Goal: Check status: Check status

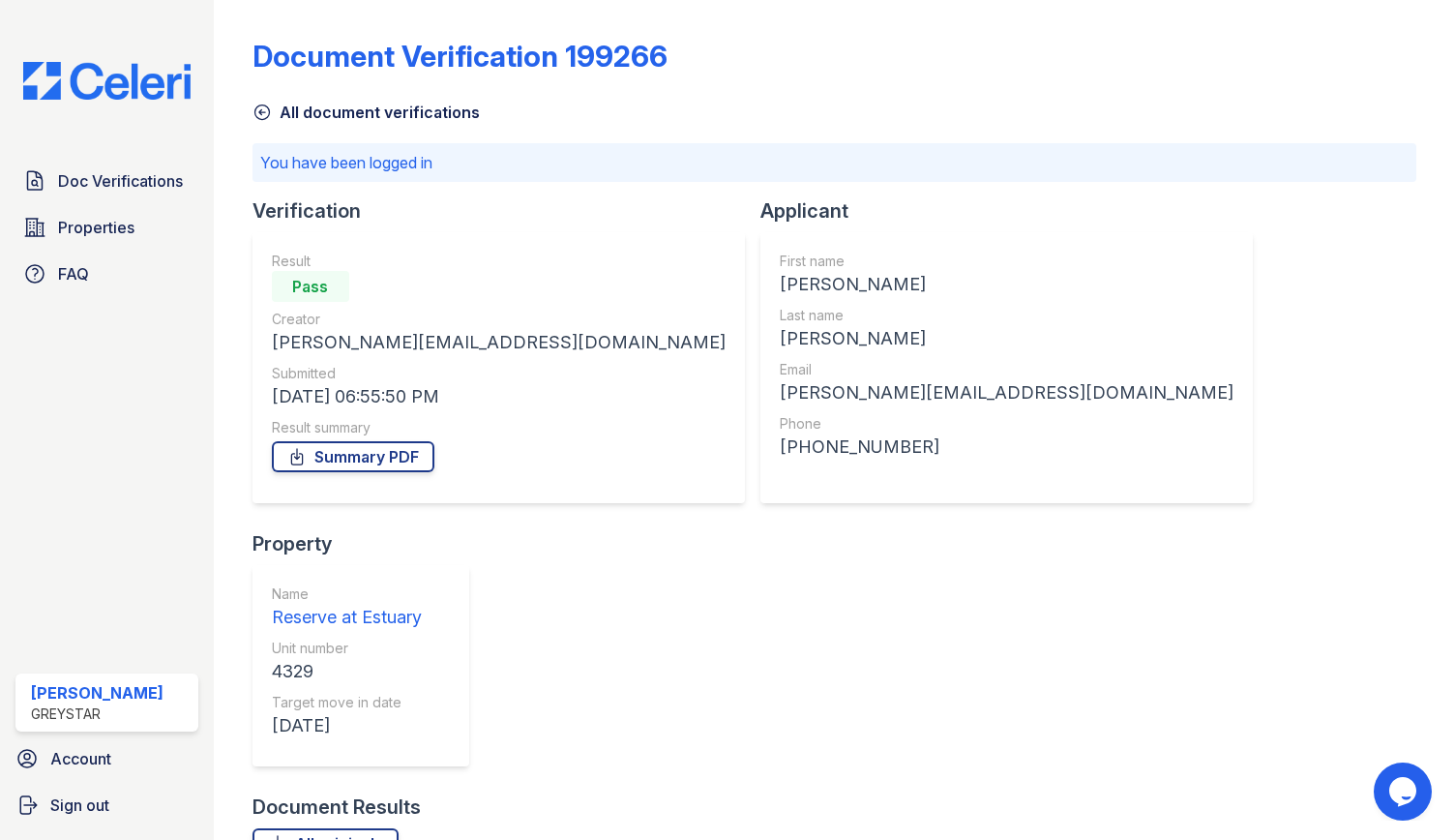
scroll to position [217, 0]
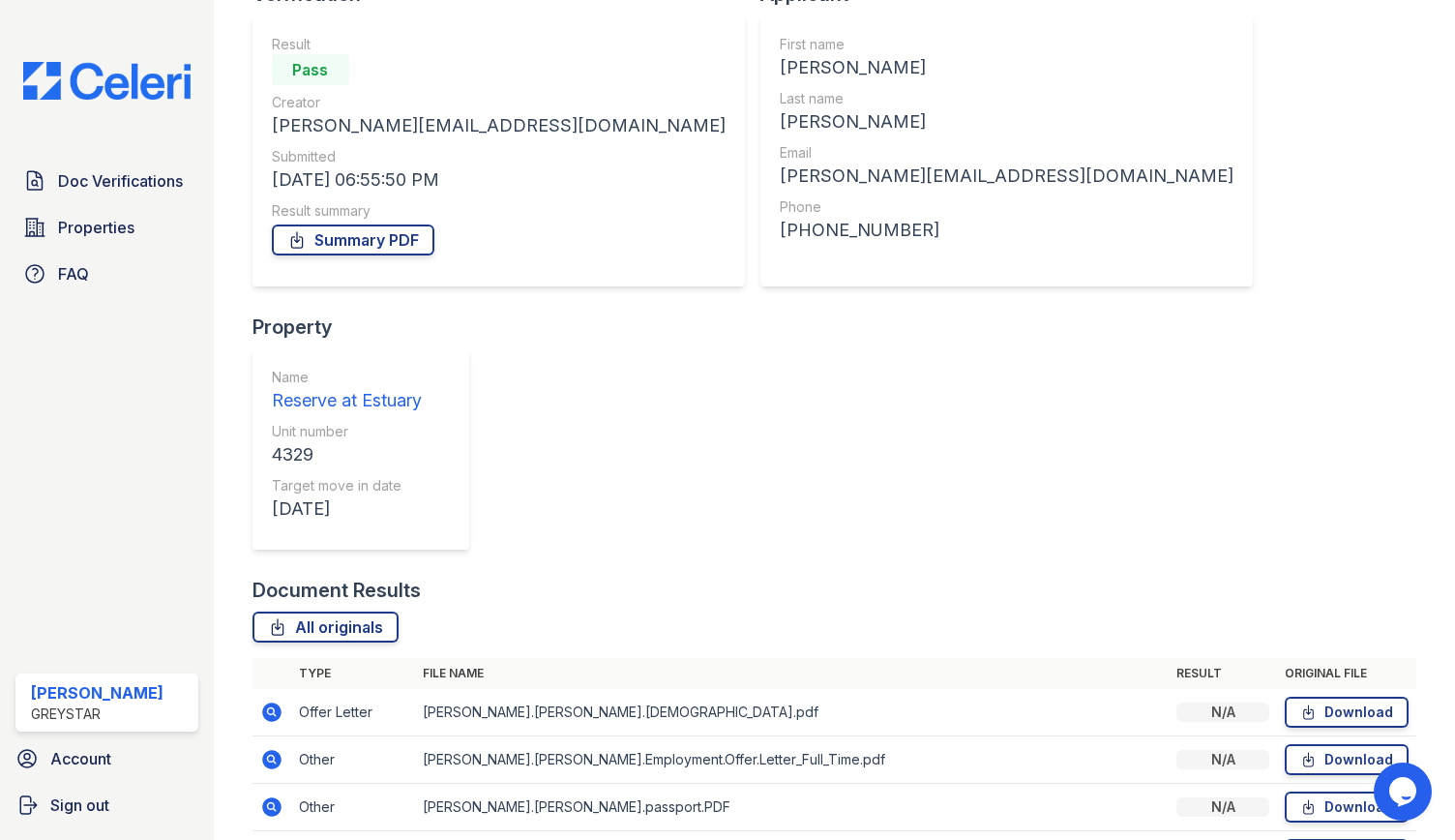
click at [263, 703] on icon at bounding box center [271, 712] width 19 height 19
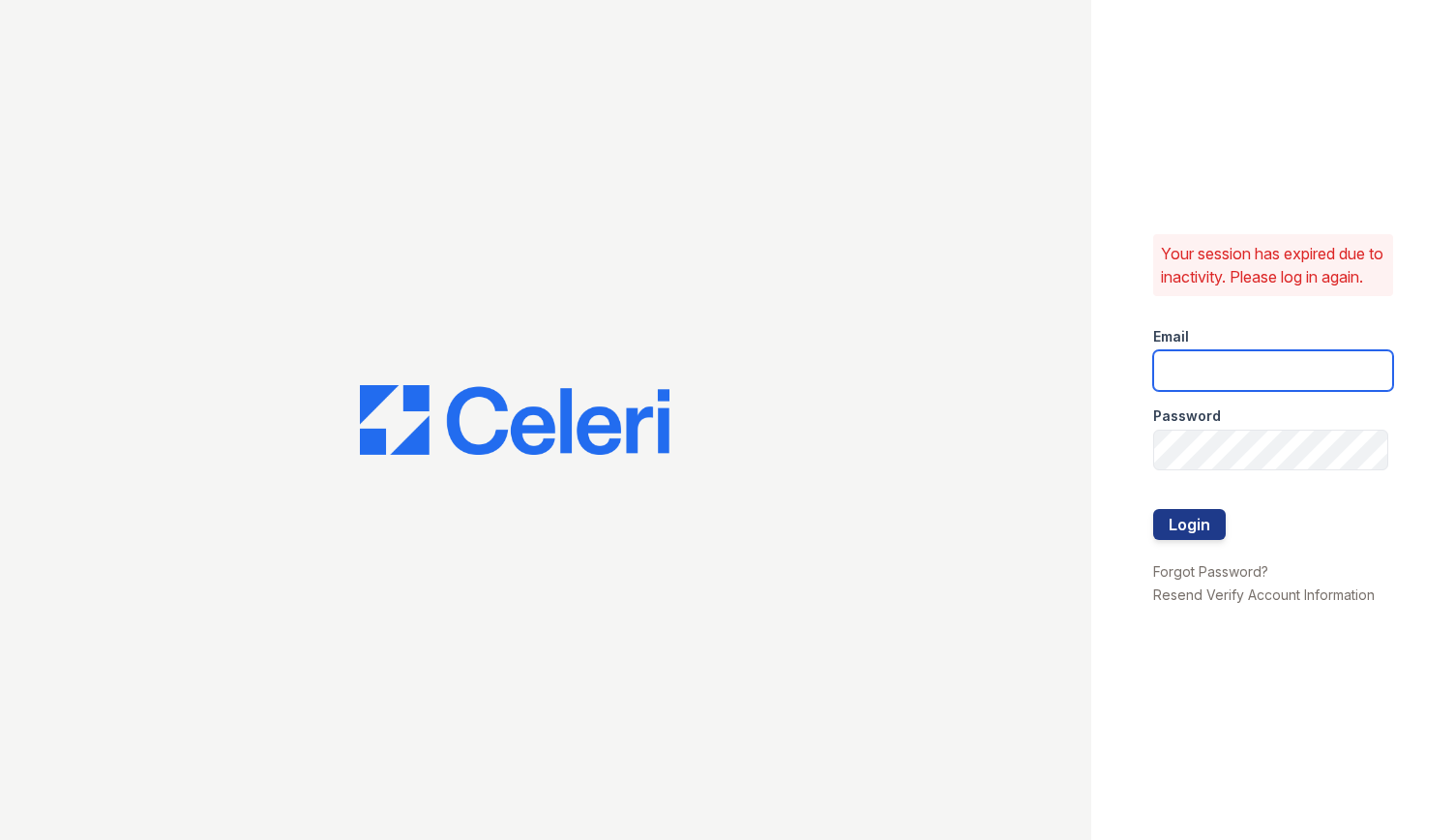
click at [1196, 375] on input "email" at bounding box center [1273, 370] width 240 height 41
type input "andro.apacible@greystar.com"
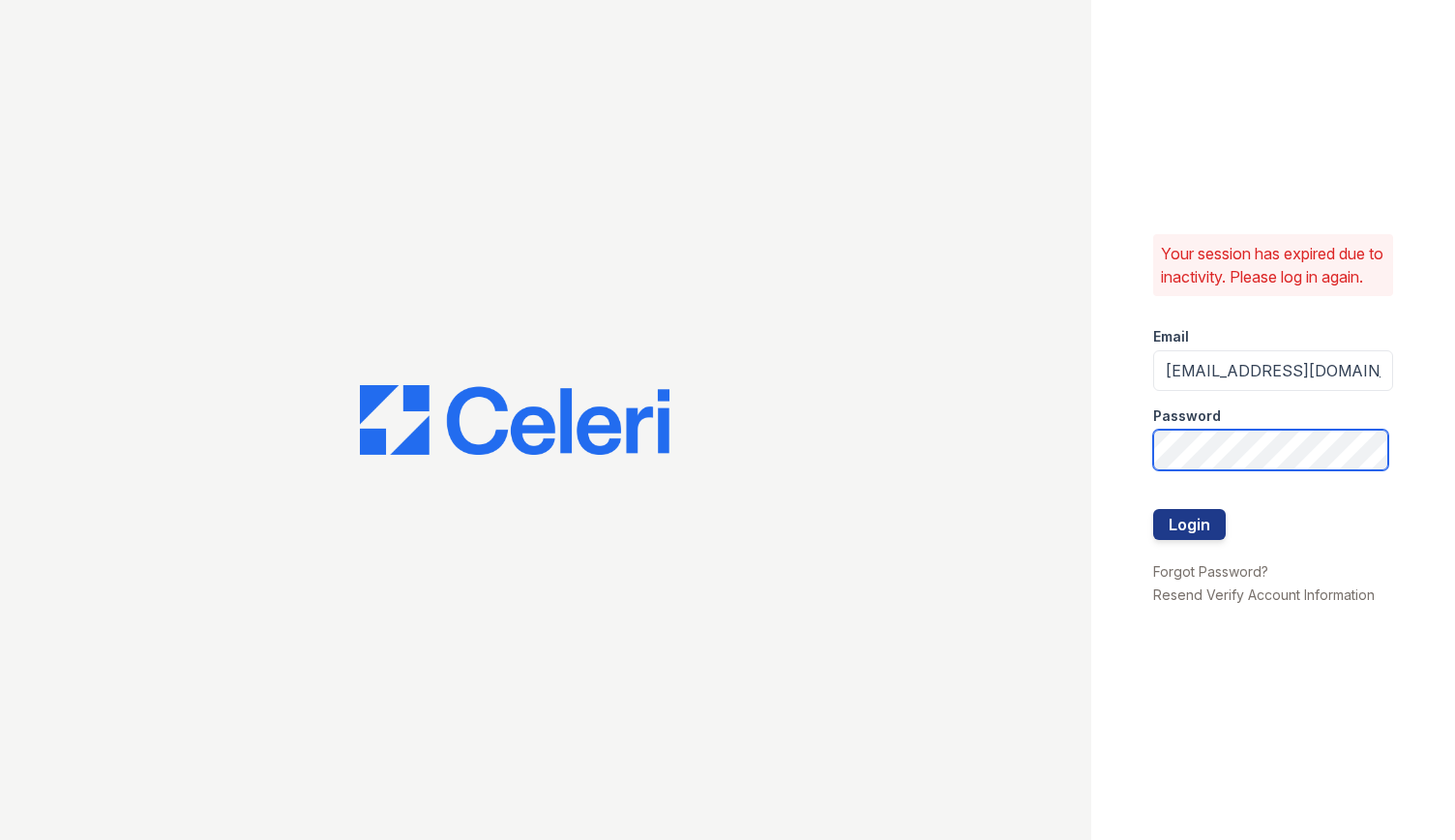
click at [1153, 509] on button "Login" at bounding box center [1189, 524] width 73 height 31
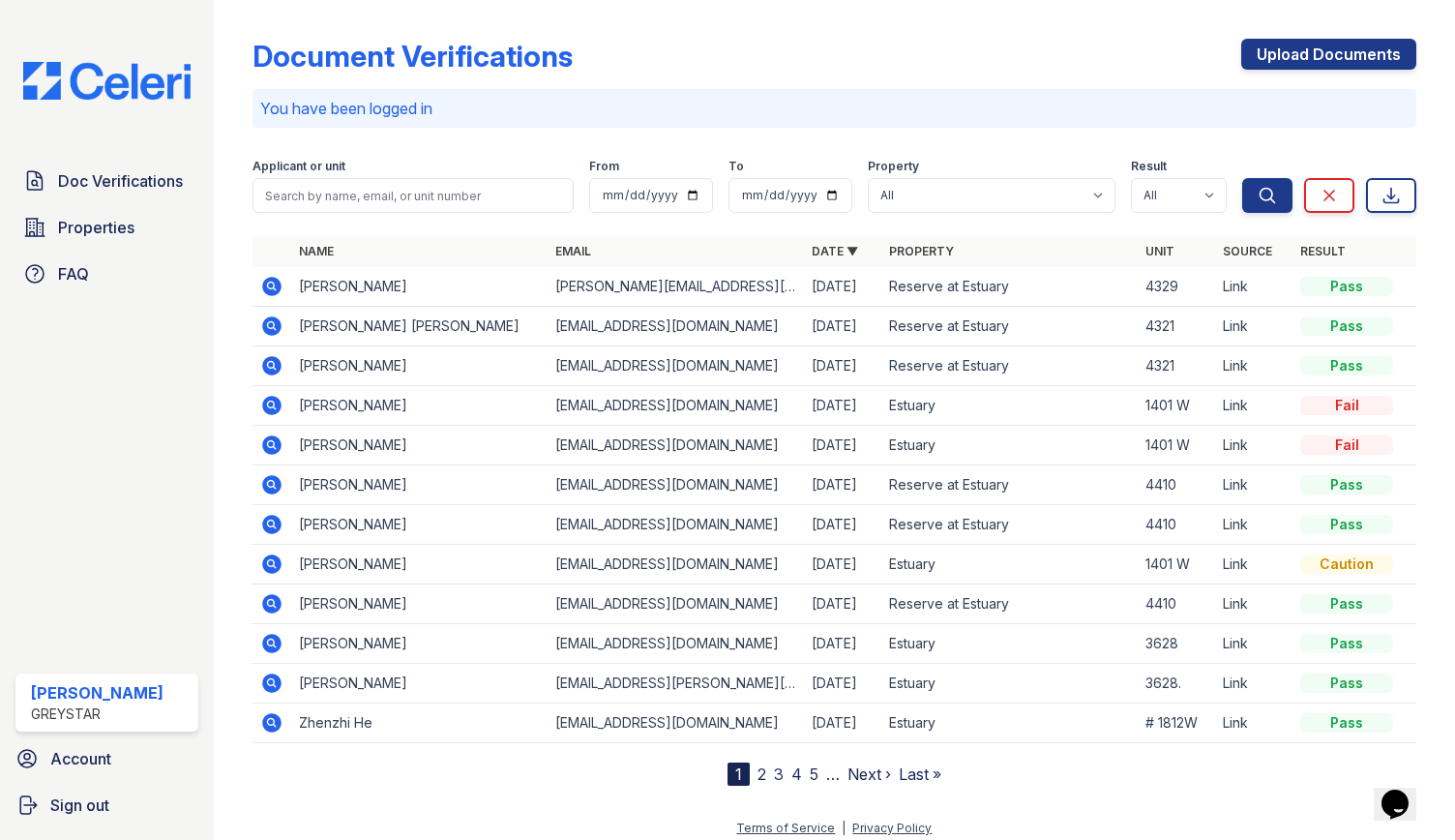
click at [267, 288] on icon at bounding box center [271, 286] width 23 height 23
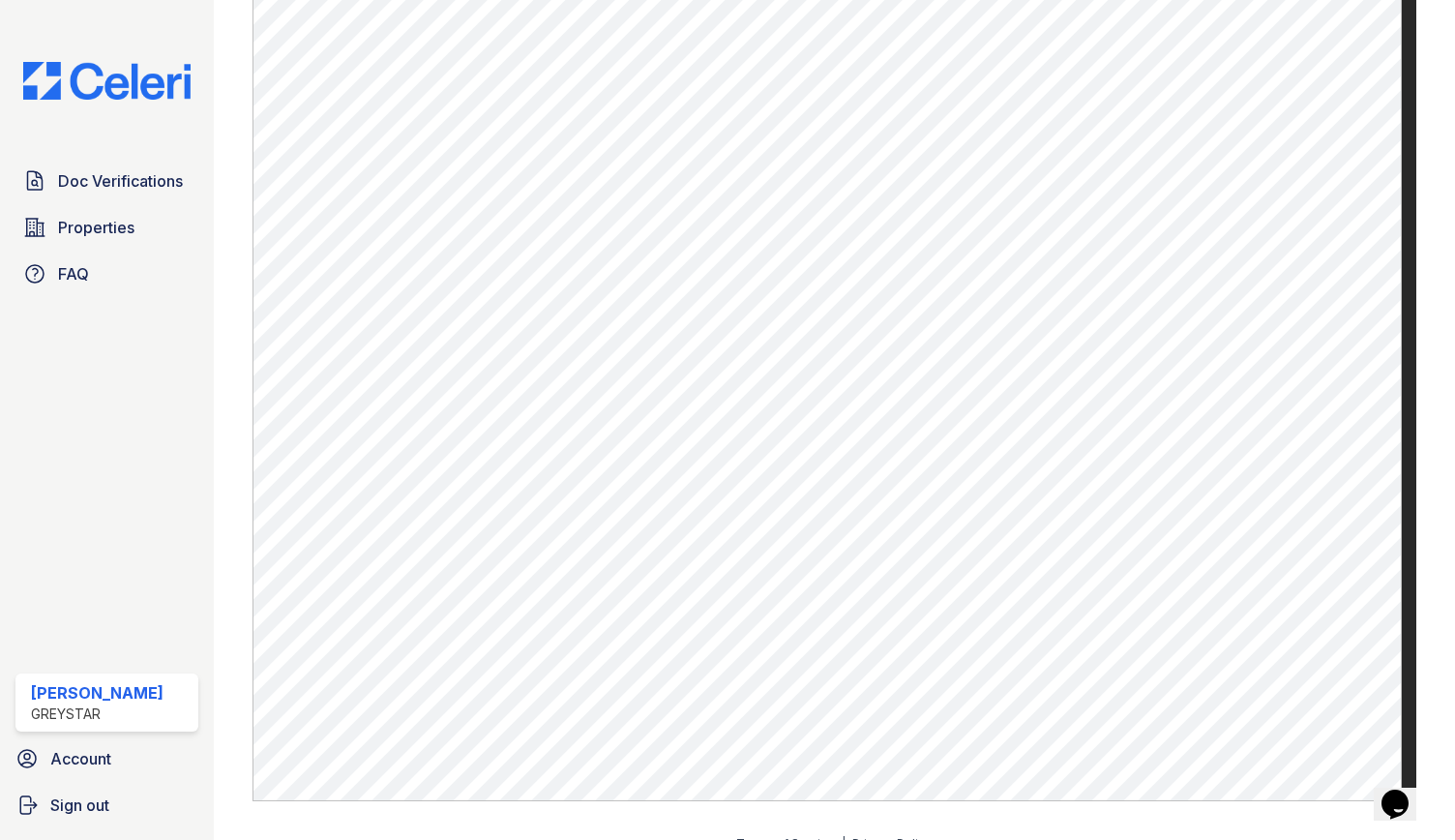
scroll to position [336, 0]
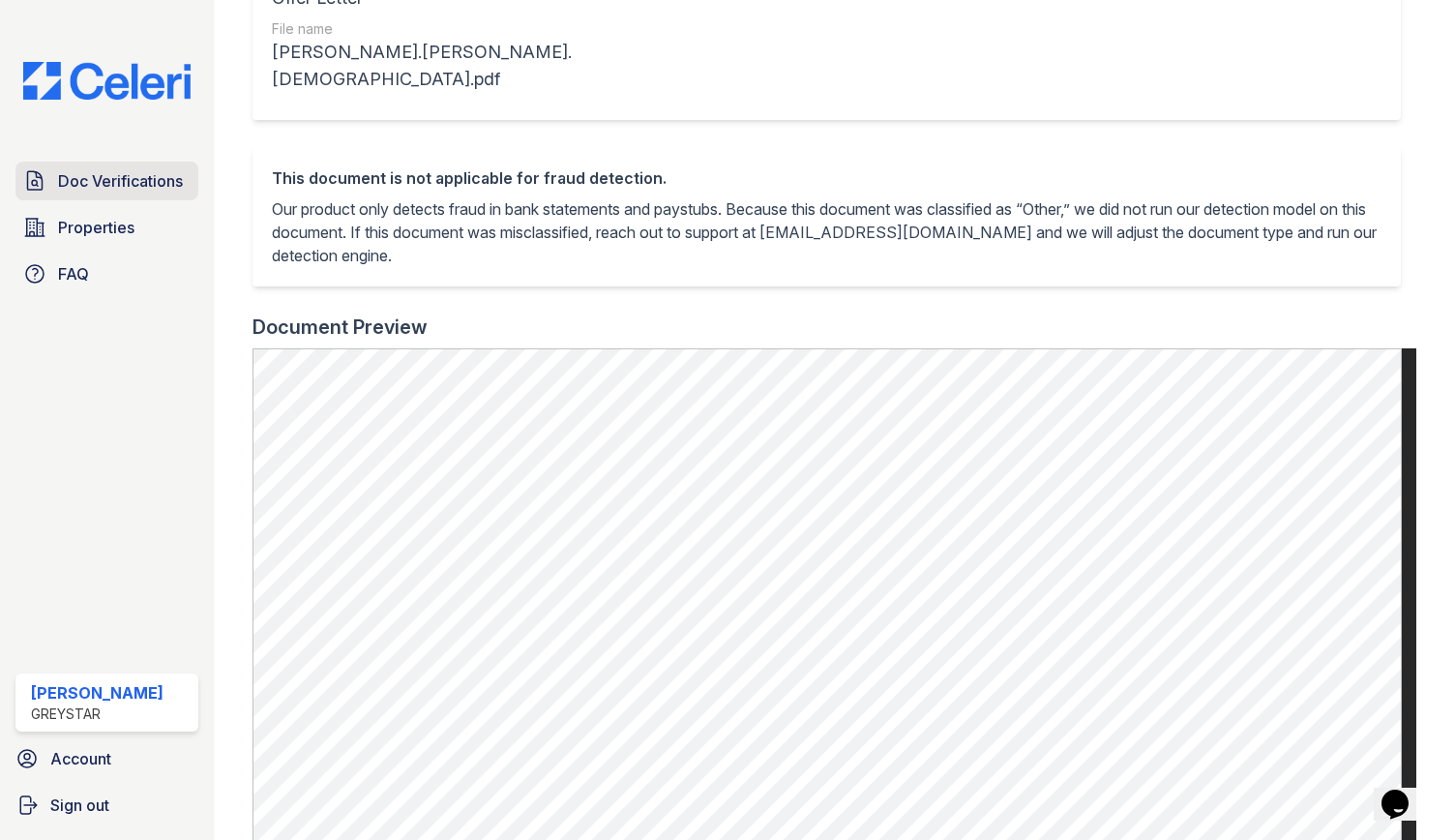
click at [82, 171] on span "Doc Verifications" at bounding box center [119, 180] width 124 height 23
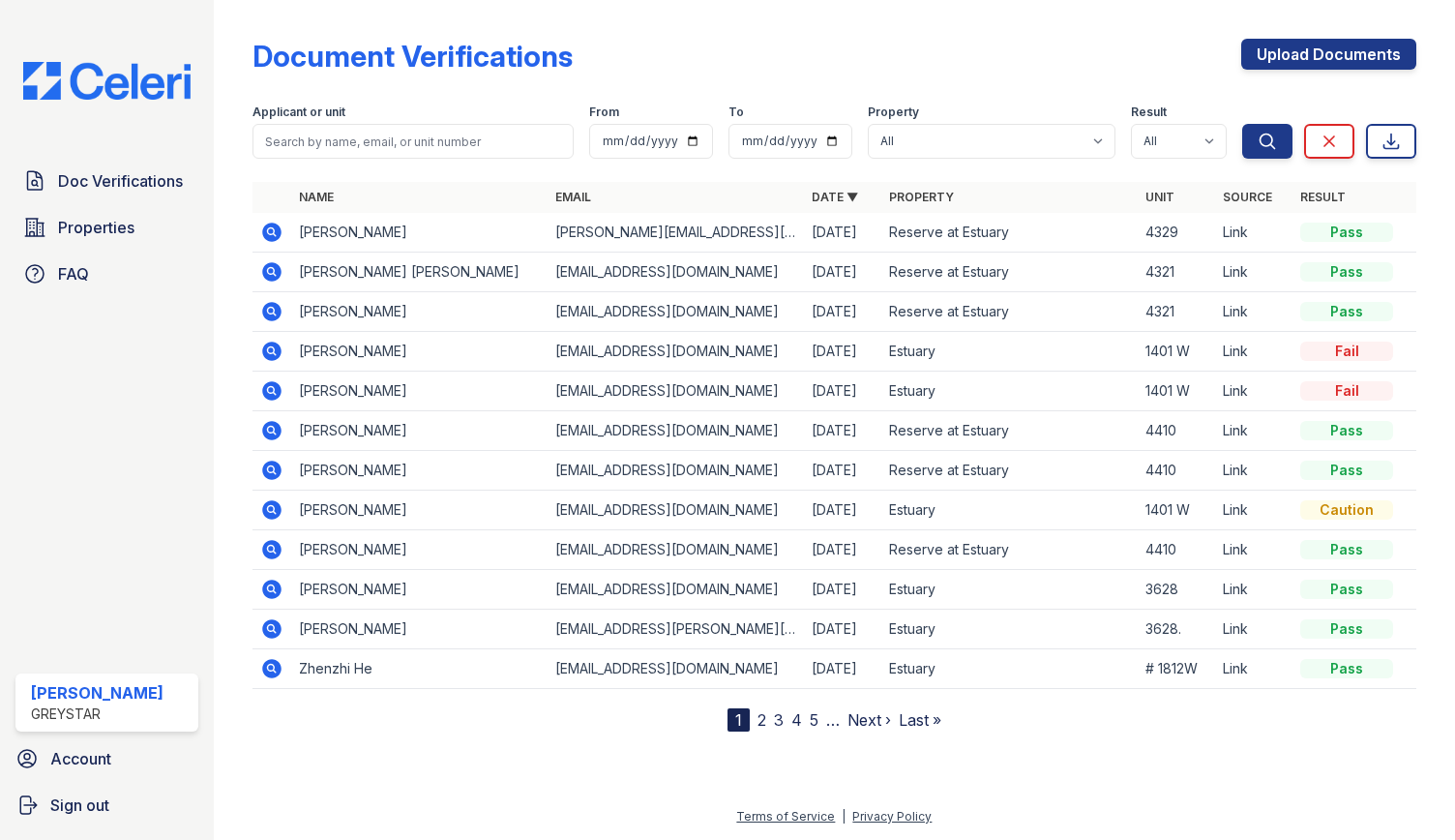
click at [267, 224] on icon at bounding box center [271, 232] width 23 height 23
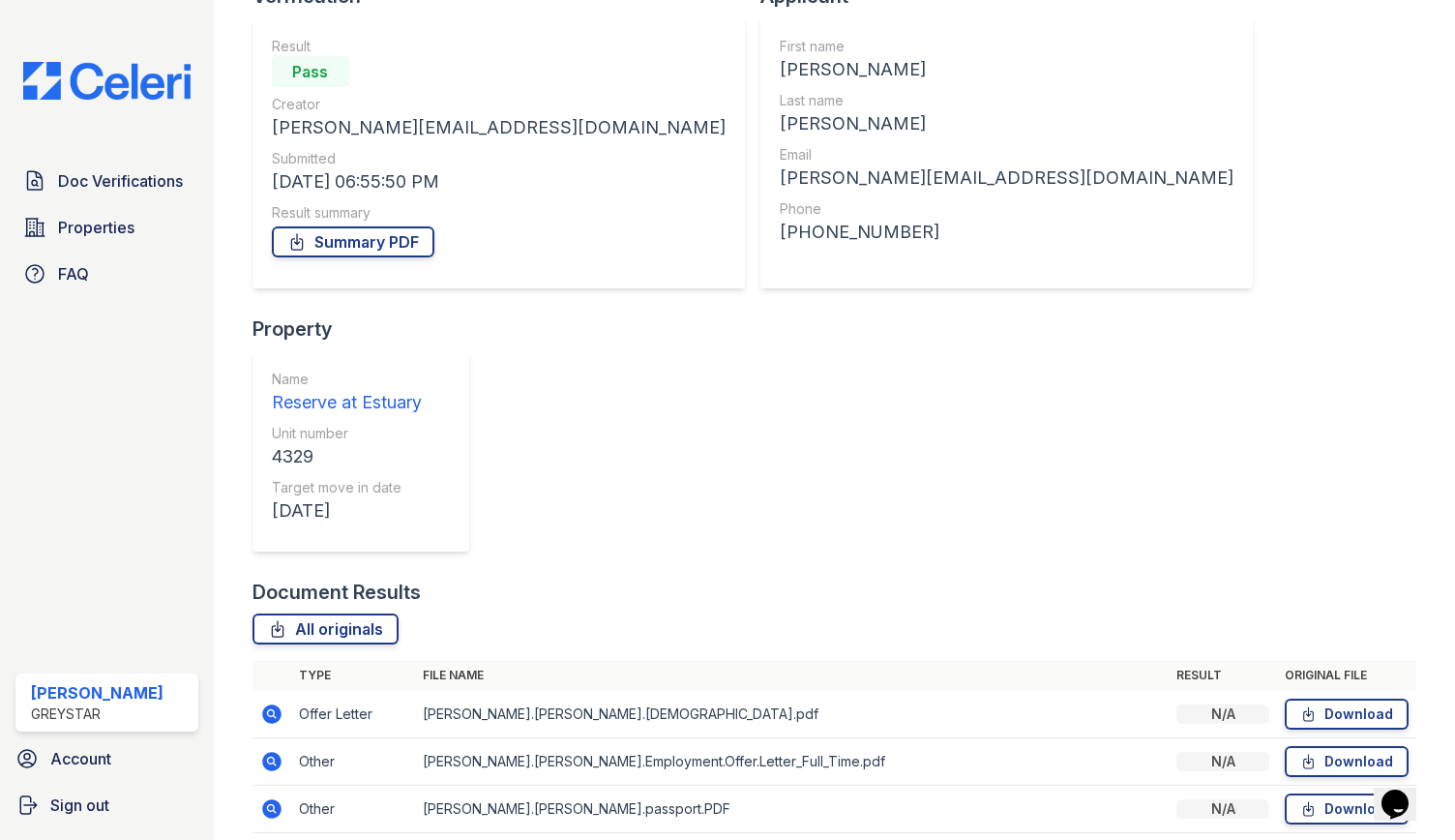
scroll to position [162, 0]
click at [271, 747] on icon at bounding box center [271, 758] width 23 height 23
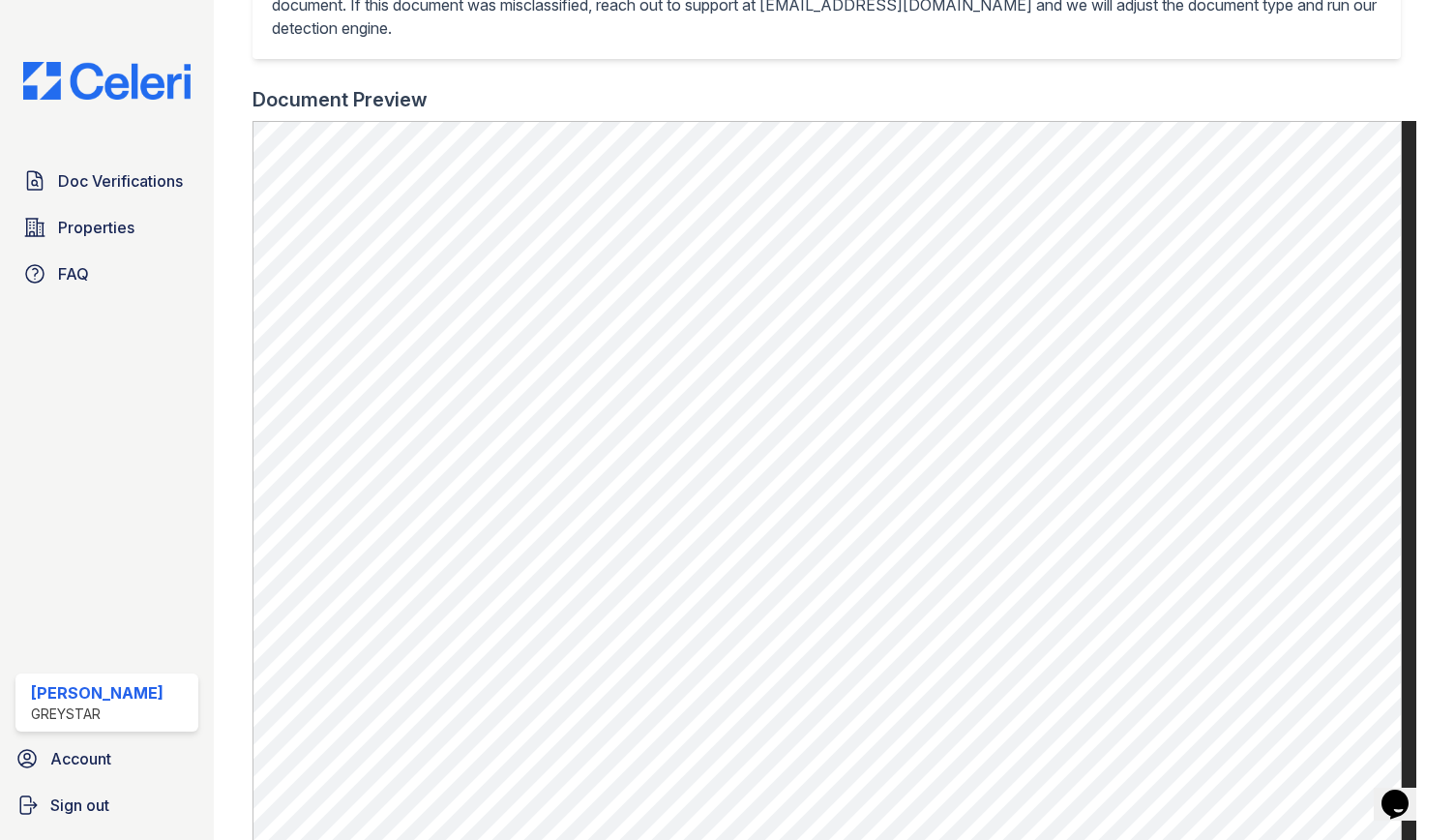
scroll to position [677, 0]
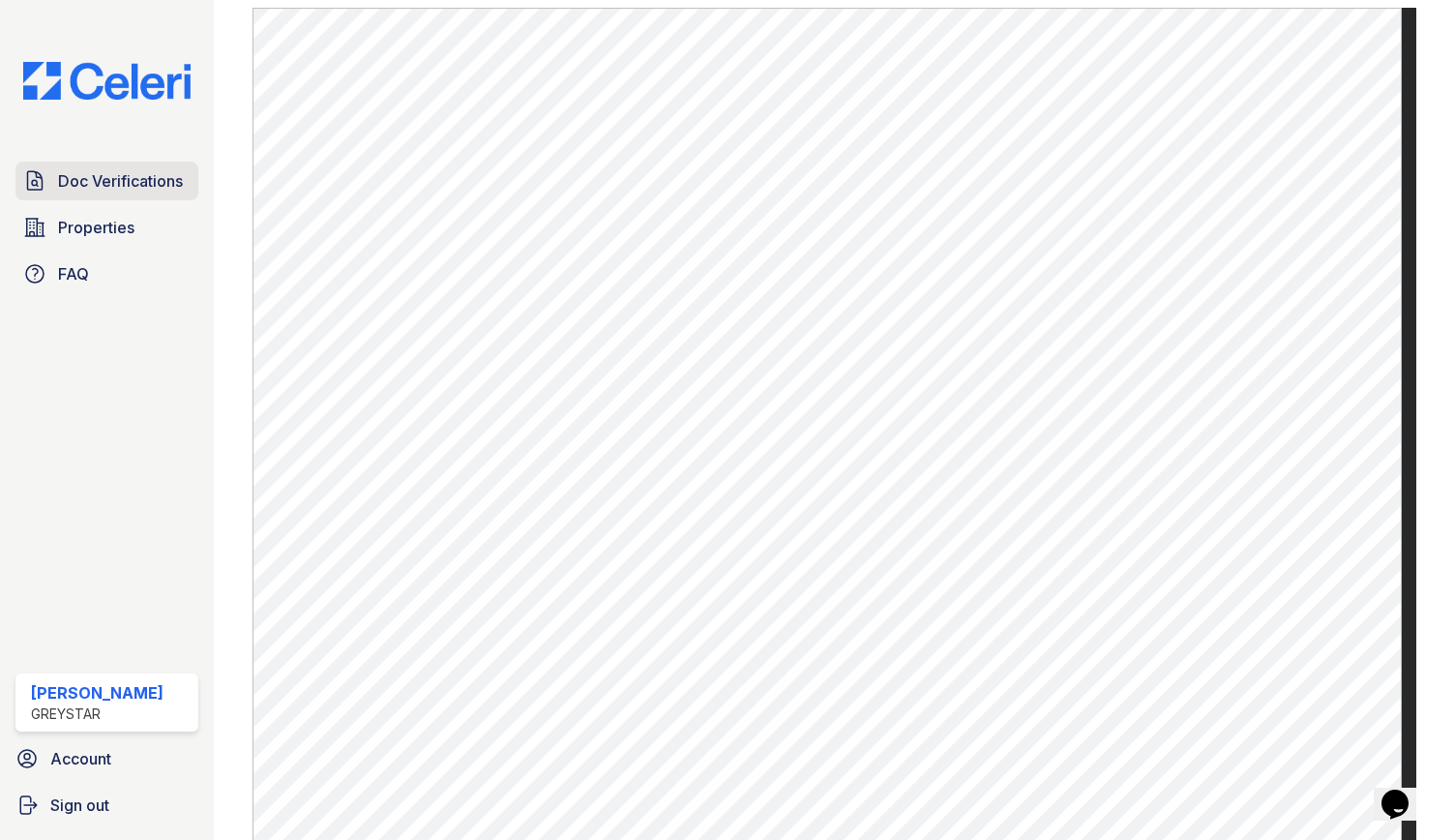
click at [63, 166] on link "Doc Verifications" at bounding box center [107, 180] width 183 height 39
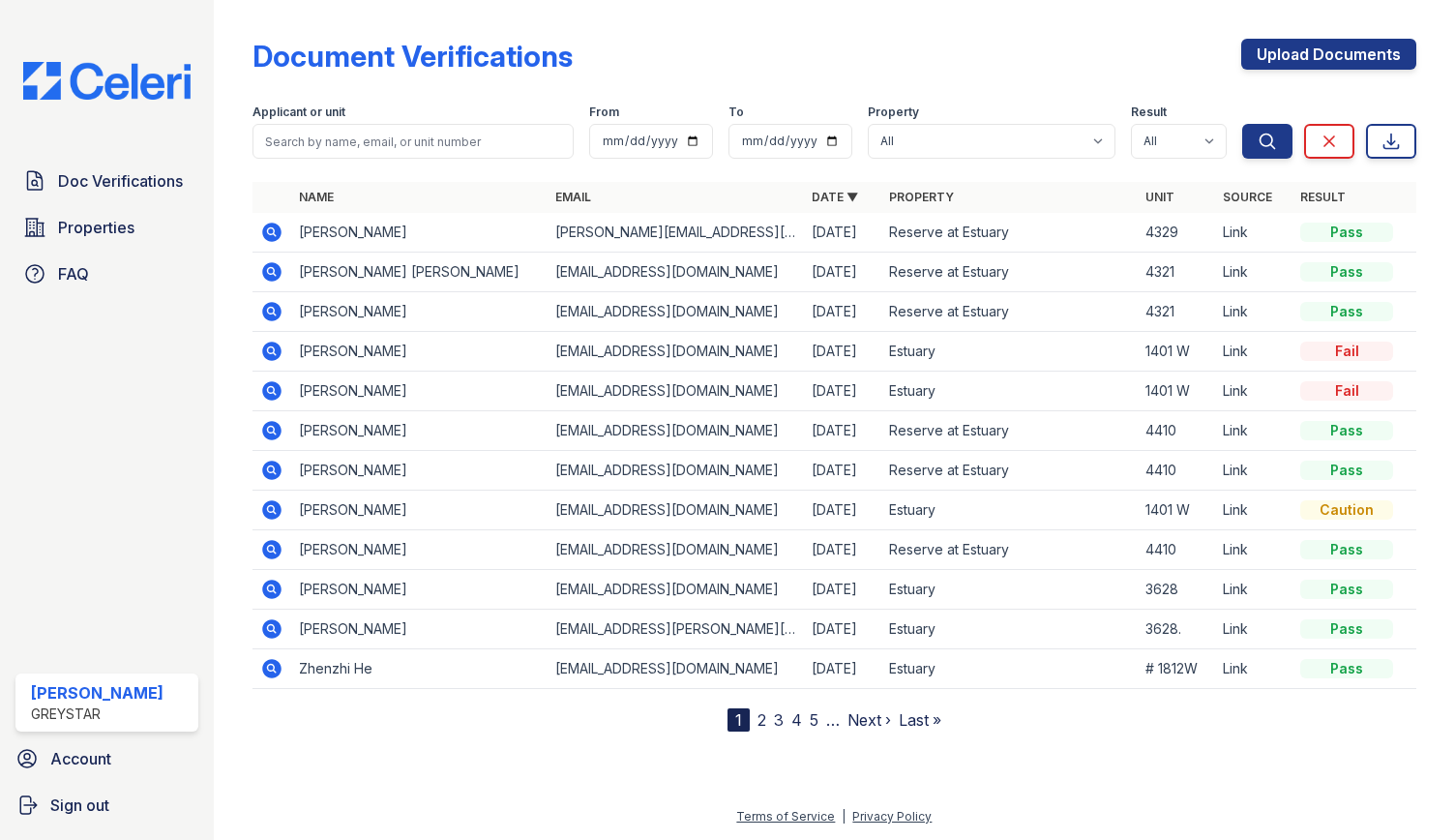
click at [273, 225] on icon at bounding box center [271, 232] width 19 height 19
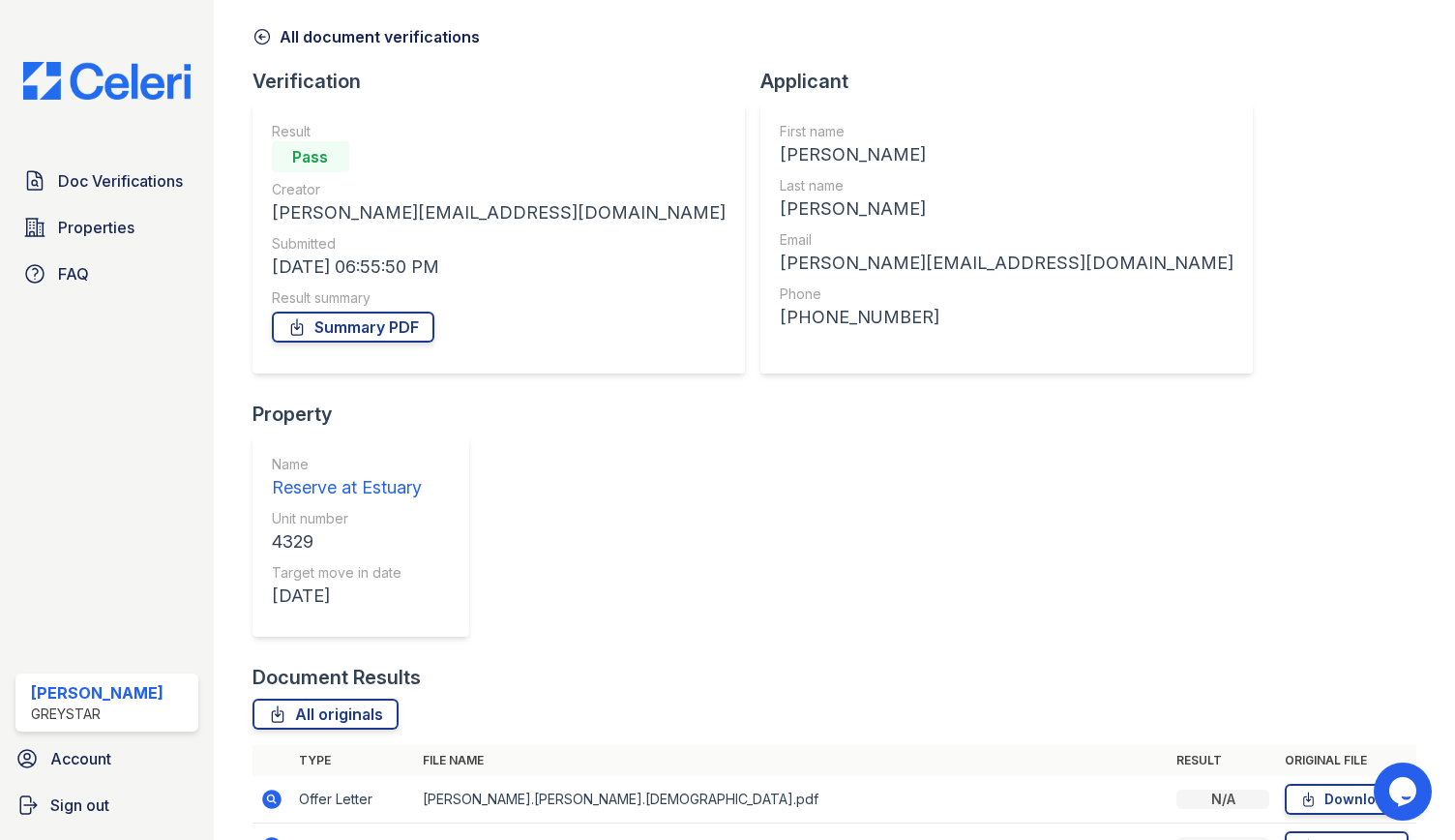
scroll to position [162, 0]
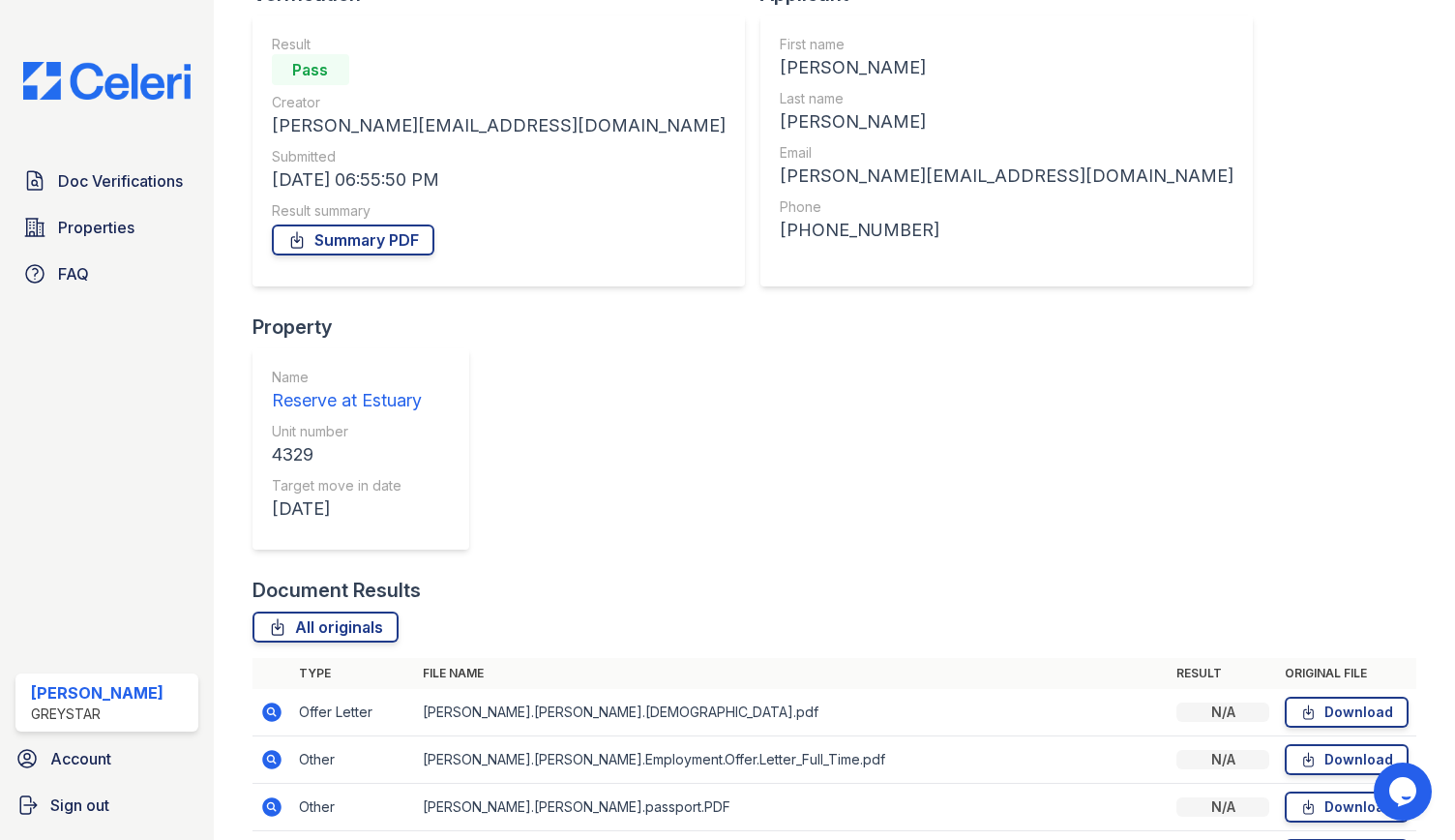
click at [273, 839] on icon at bounding box center [271, 854] width 23 height 23
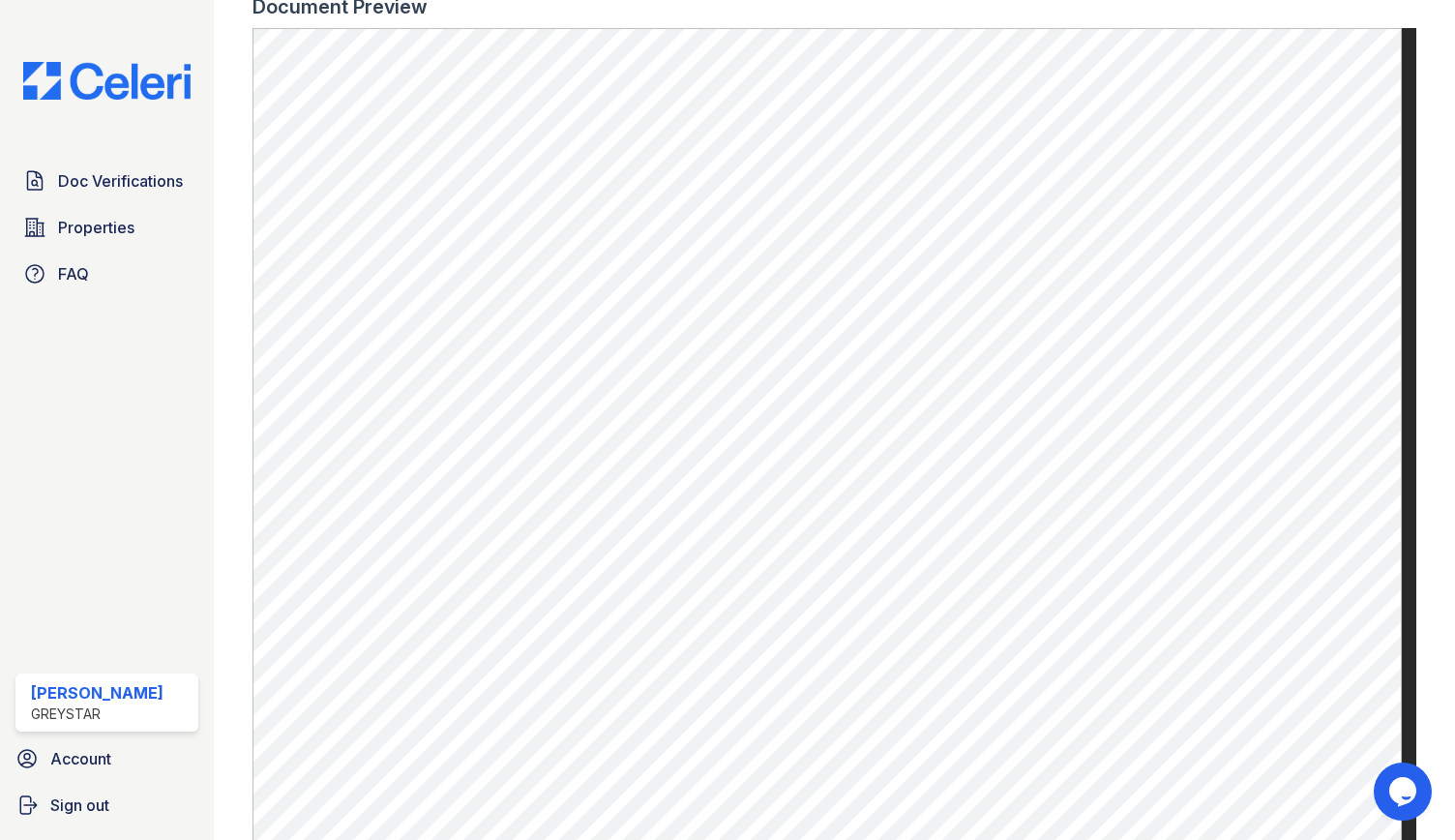
scroll to position [774, 0]
click at [113, 181] on span "Doc Verifications" at bounding box center [119, 180] width 124 height 23
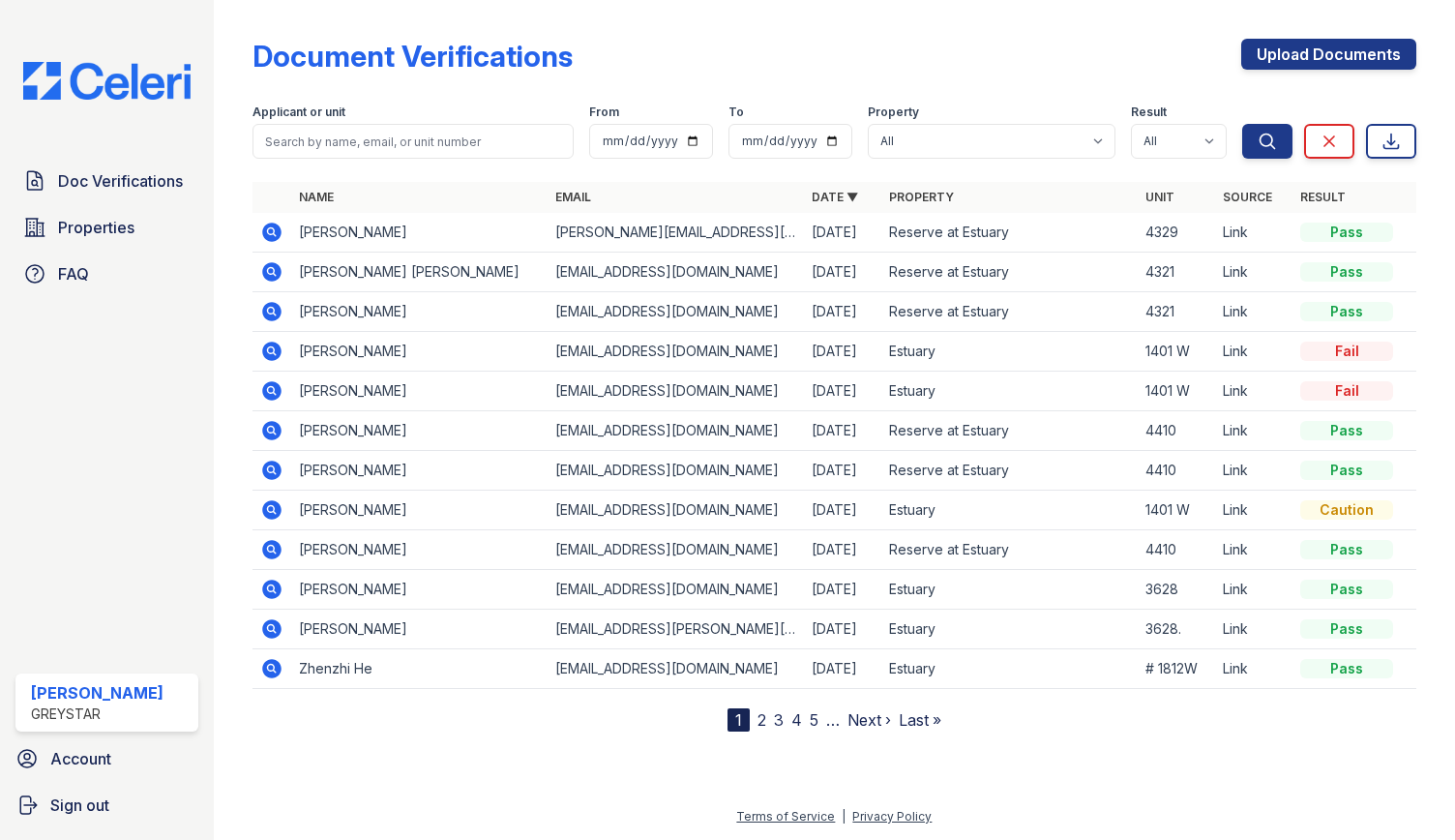
click at [275, 233] on icon at bounding box center [271, 232] width 19 height 19
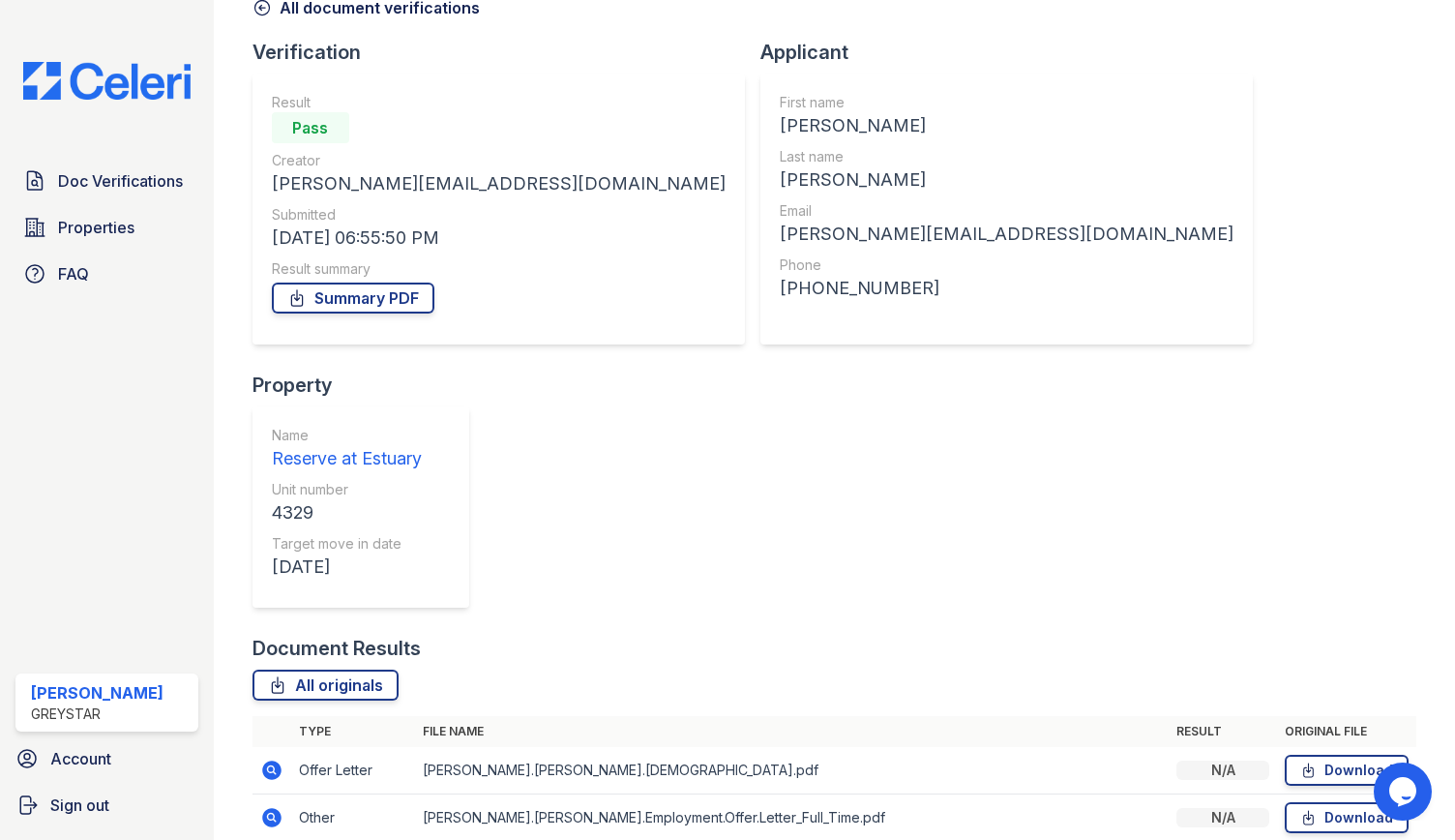
scroll to position [162, 0]
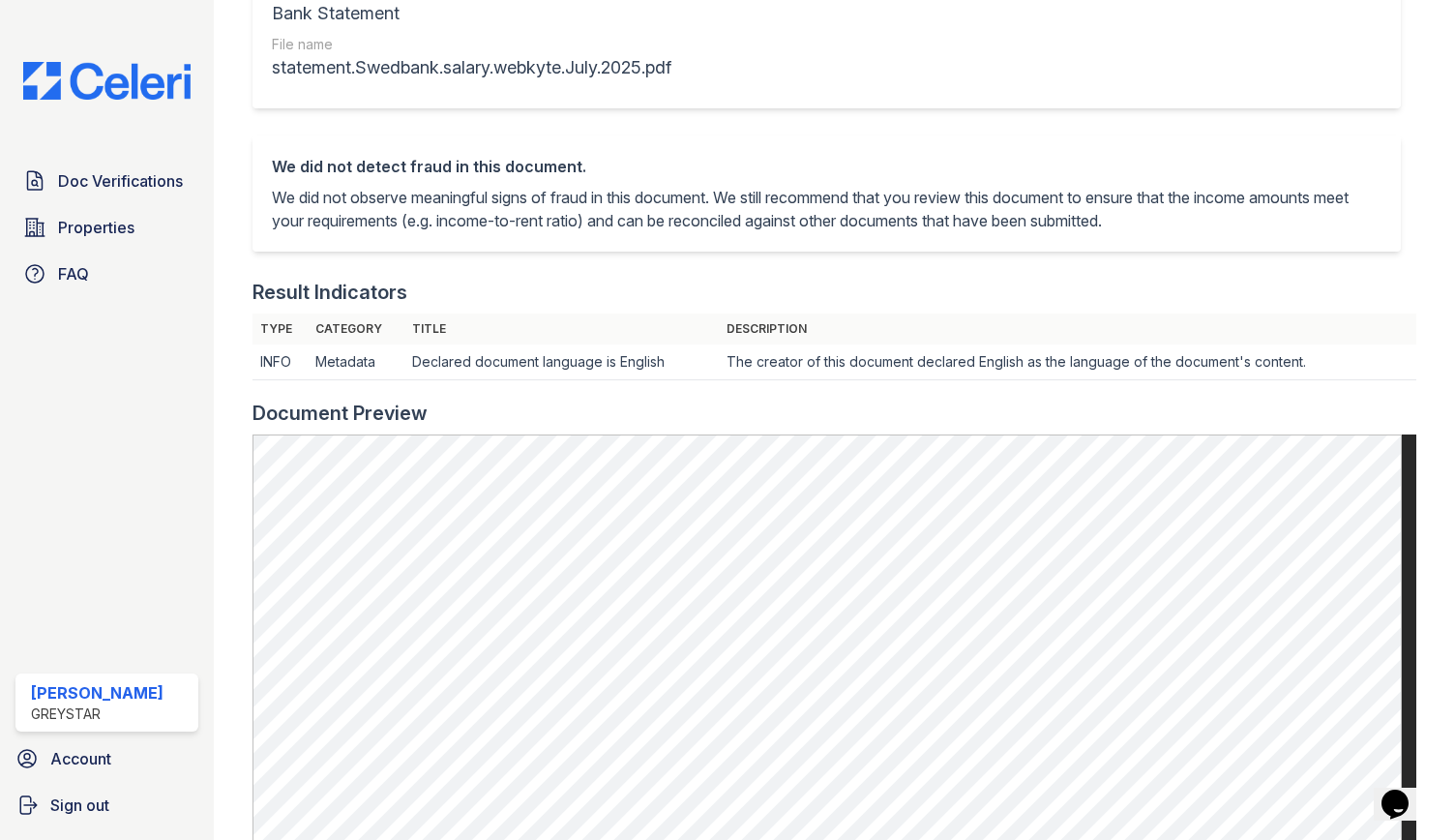
scroll to position [484, 0]
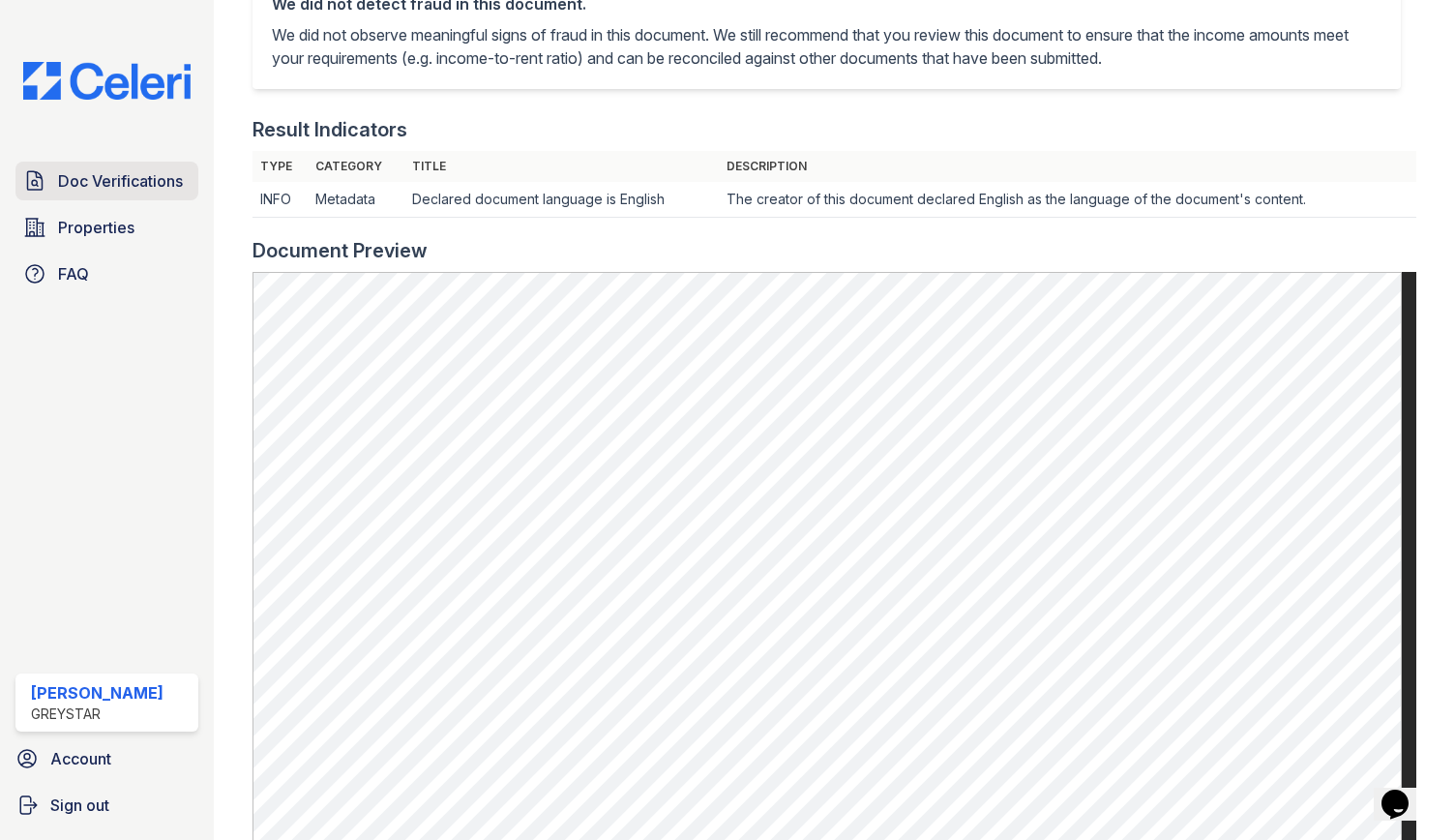
click at [64, 183] on span "Doc Verifications" at bounding box center [119, 180] width 124 height 23
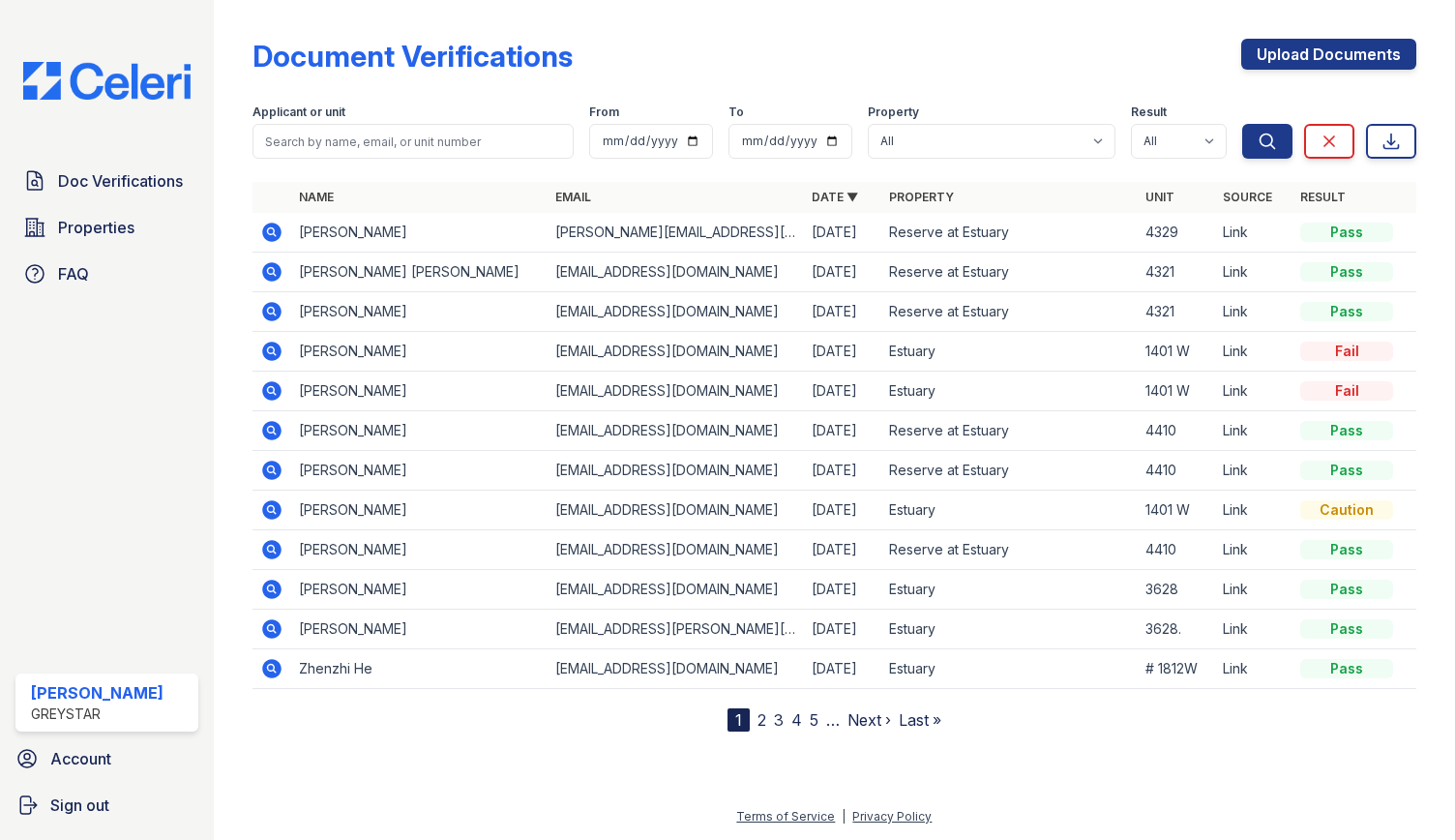
click at [271, 235] on icon at bounding box center [271, 232] width 19 height 19
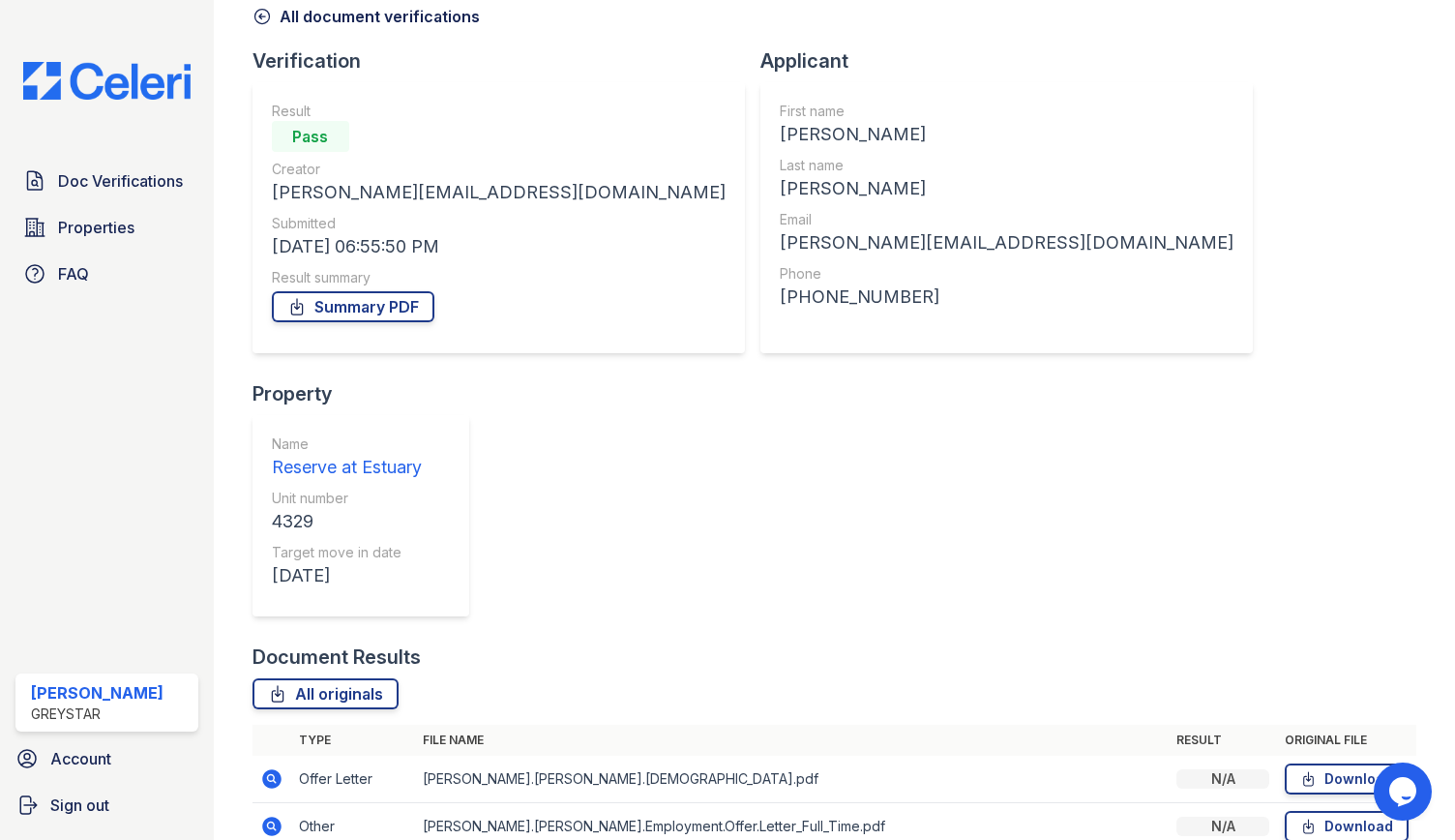
scroll to position [162, 0]
